Goal: Check status: Check status

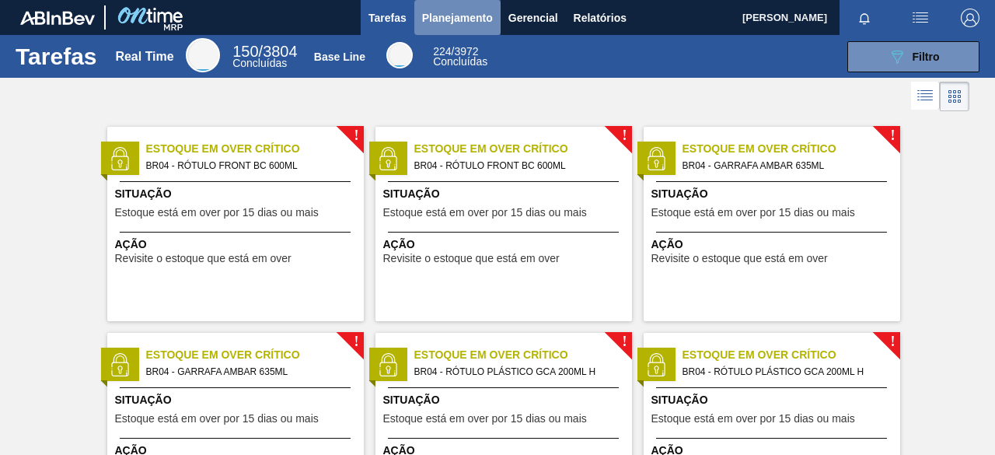
click at [480, 17] on span "Planejamento" at bounding box center [457, 18] width 71 height 19
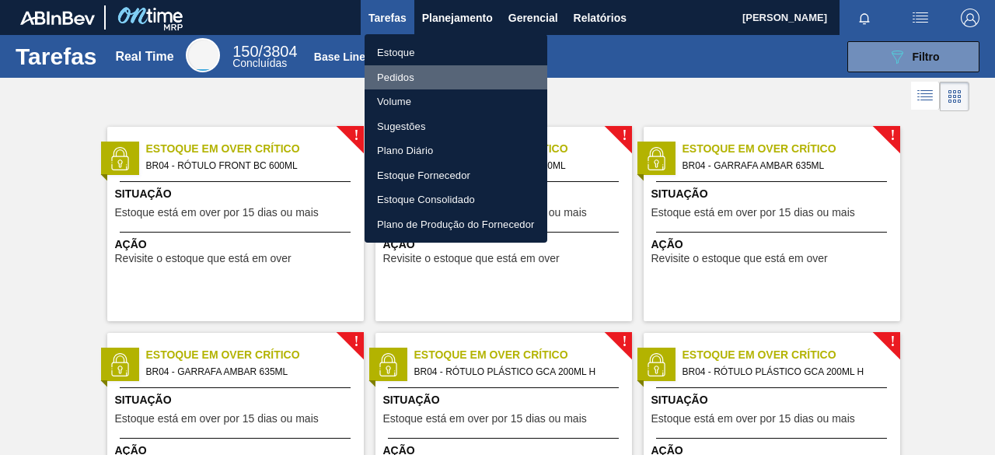
click at [425, 75] on li "Pedidos" at bounding box center [456, 77] width 183 height 25
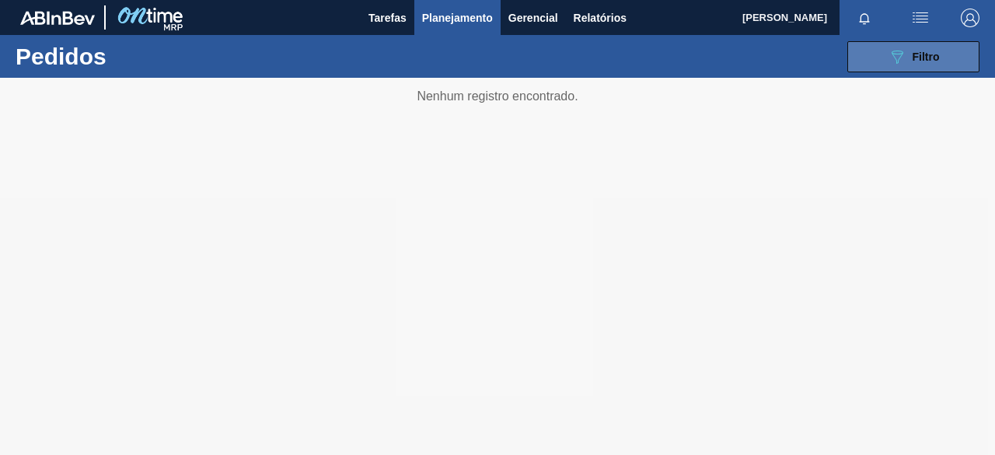
click at [905, 65] on icon "089F7B8B-B2A5-4AFE-B5C0-19BA573D28AC" at bounding box center [897, 56] width 19 height 19
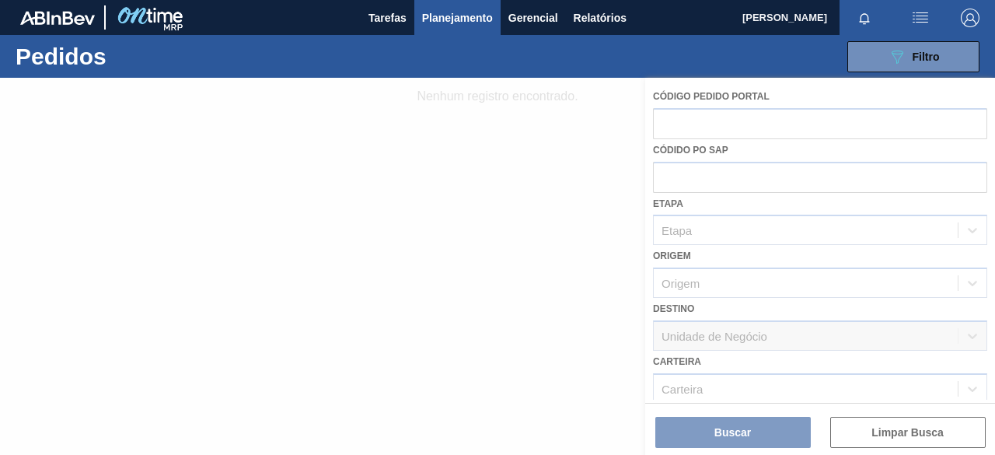
click at [987, 293] on div at bounding box center [497, 266] width 995 height 377
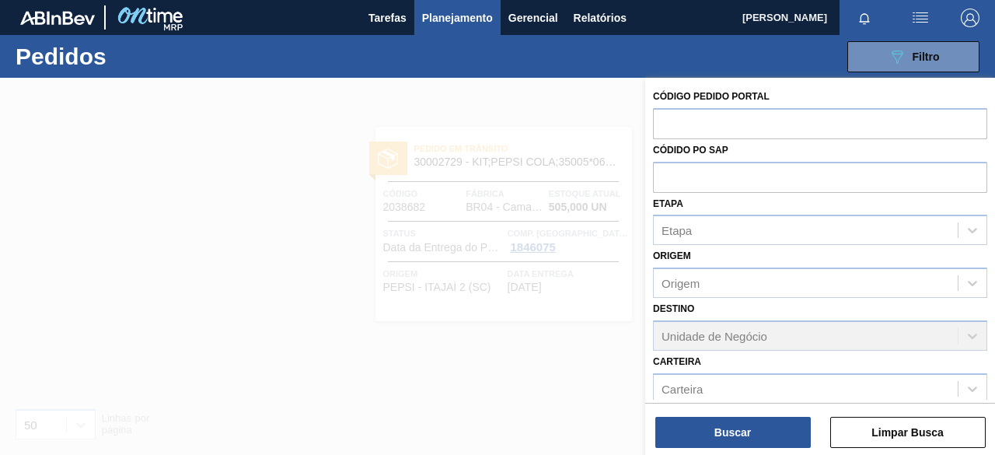
click at [991, 298] on div "Código Pedido Portal Códido PO SAP Etapa Etapa Origem Origem Destino Unidade de…" at bounding box center [820, 339] width 350 height 523
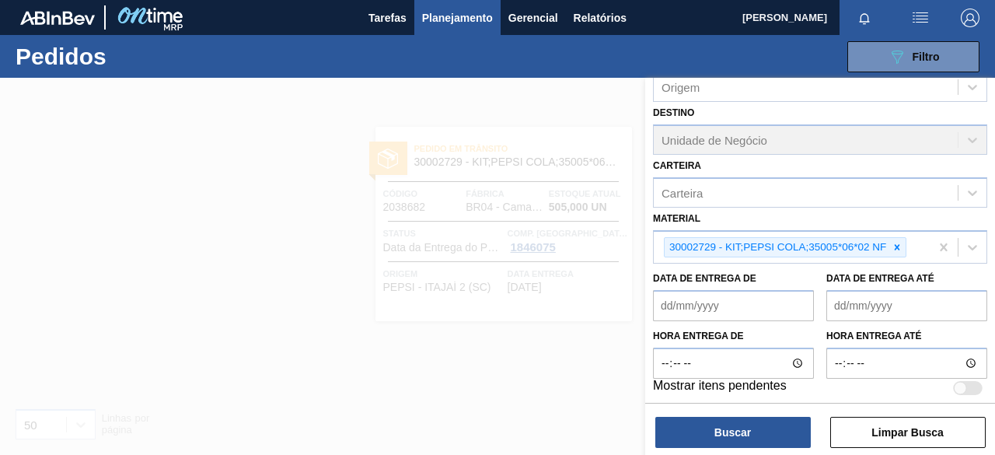
scroll to position [199, 0]
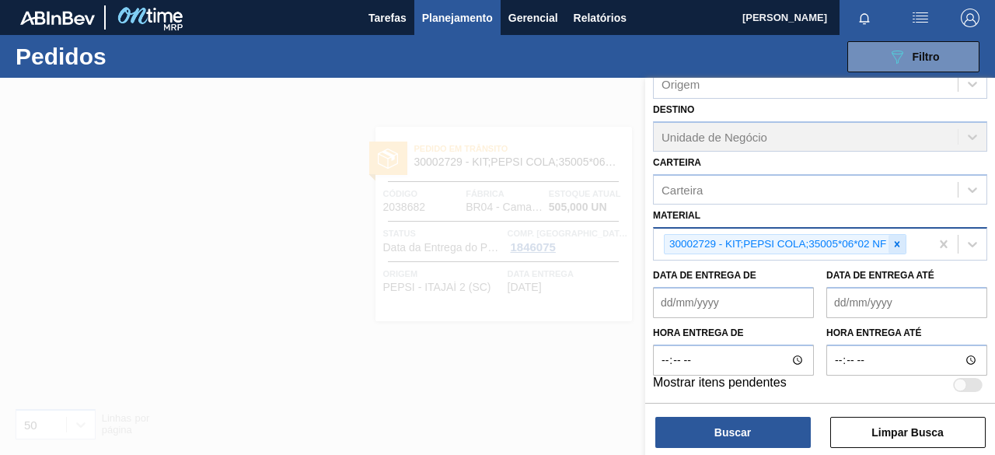
click at [902, 245] on icon at bounding box center [897, 244] width 11 height 11
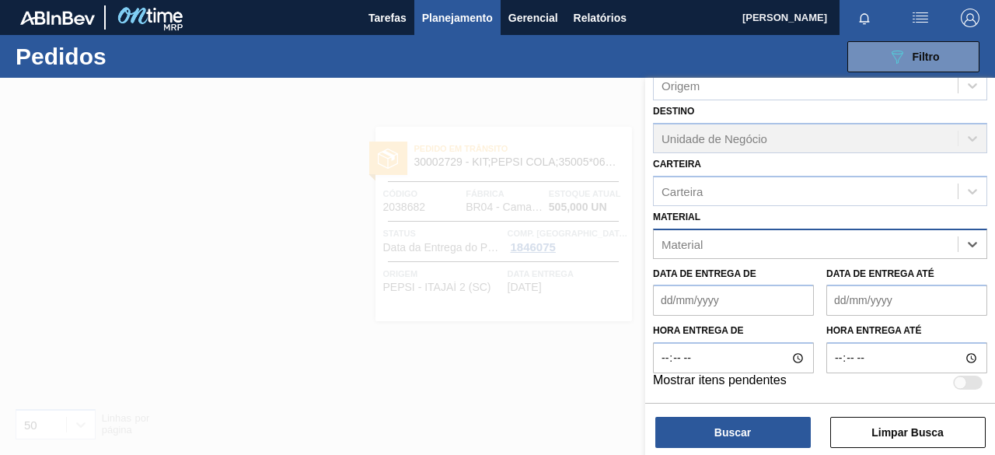
scroll to position [196, 0]
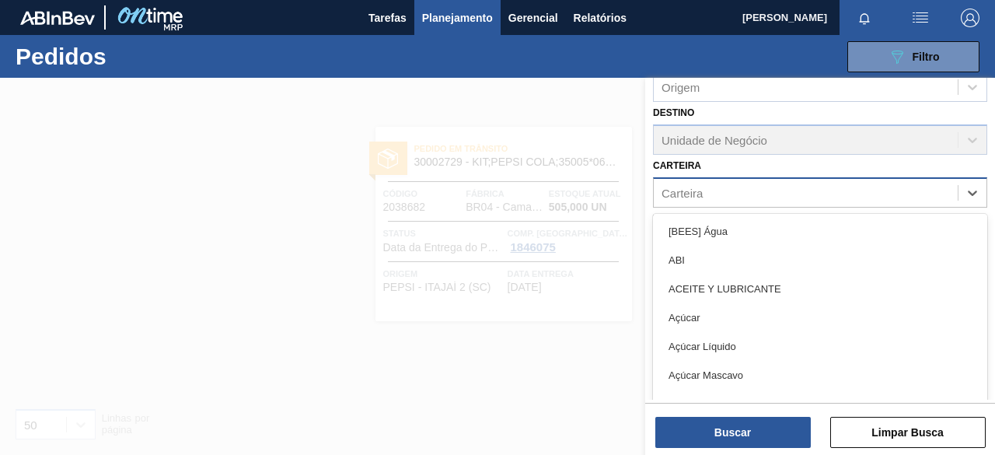
click at [810, 197] on div "Carteira" at bounding box center [806, 192] width 304 height 23
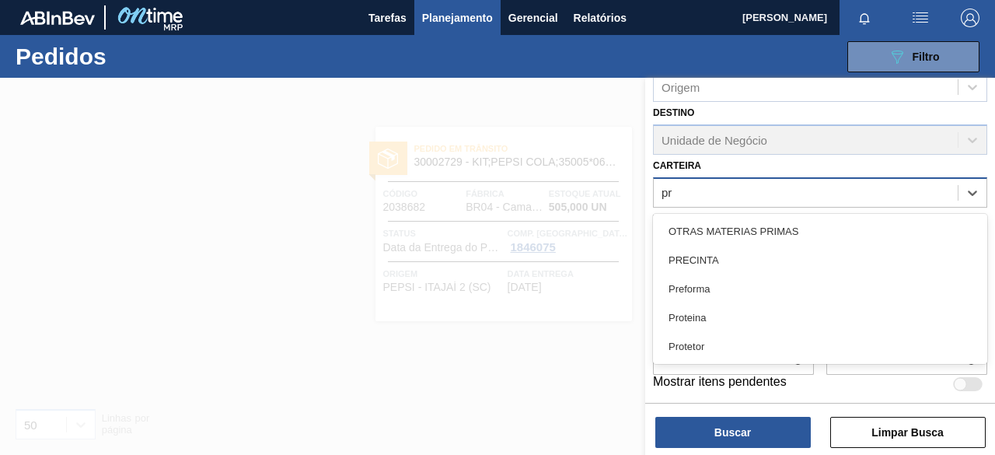
type input "pre"
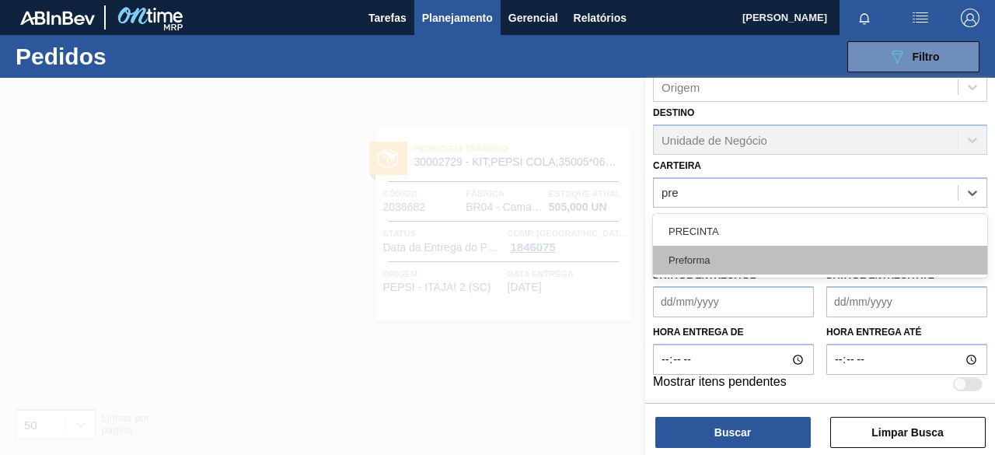
click at [744, 270] on div "Preforma" at bounding box center [820, 260] width 334 height 29
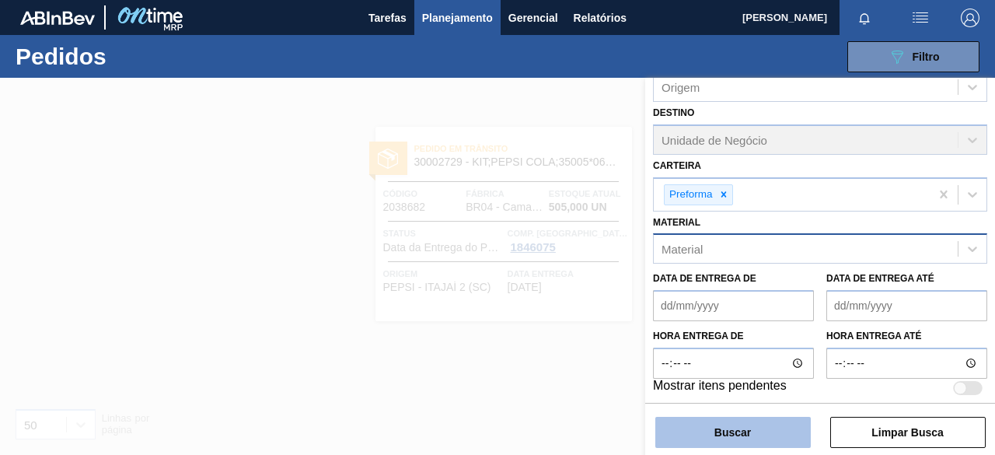
click at [732, 418] on button "Buscar" at bounding box center [732, 432] width 155 height 31
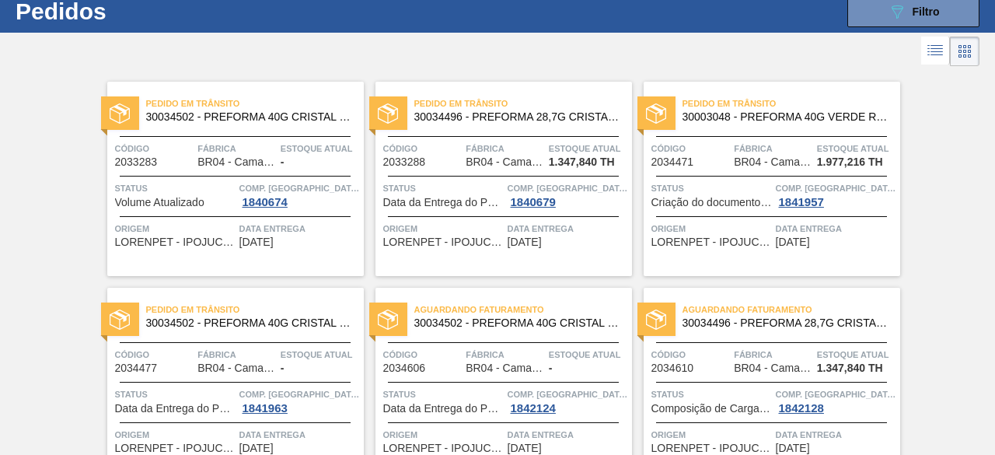
scroll to position [44, 0]
